Goal: Find specific fact: Find specific fact

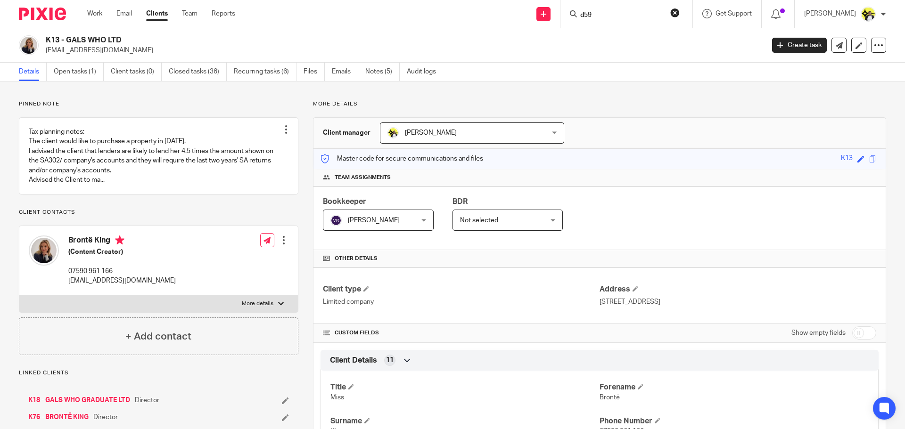
click at [597, 13] on input "d59" at bounding box center [621, 15] width 85 height 8
type input "d"
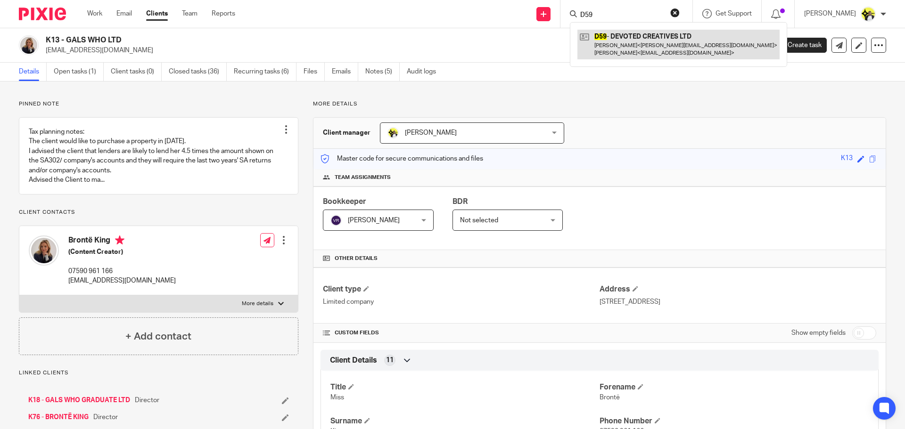
type input "D59"
click at [613, 37] on link at bounding box center [678, 44] width 202 height 29
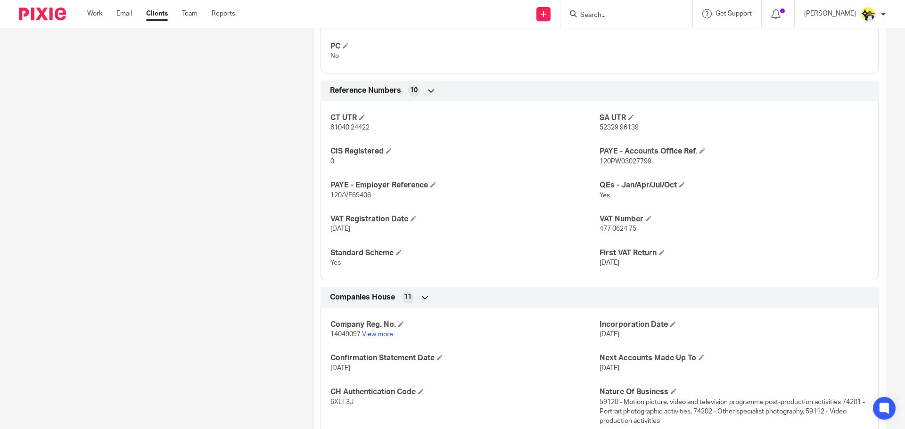
scroll to position [660, 0]
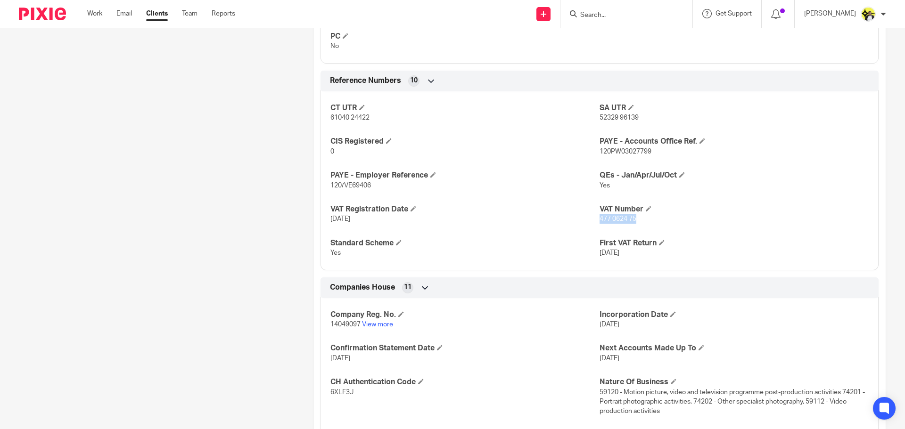
drag, startPoint x: 634, startPoint y: 238, endPoint x: 595, endPoint y: 237, distance: 39.1
click at [599, 224] on p "477 0624 75" at bounding box center [733, 218] width 269 height 9
copy span "477 0624 75"
